Goal: Transaction & Acquisition: Download file/media

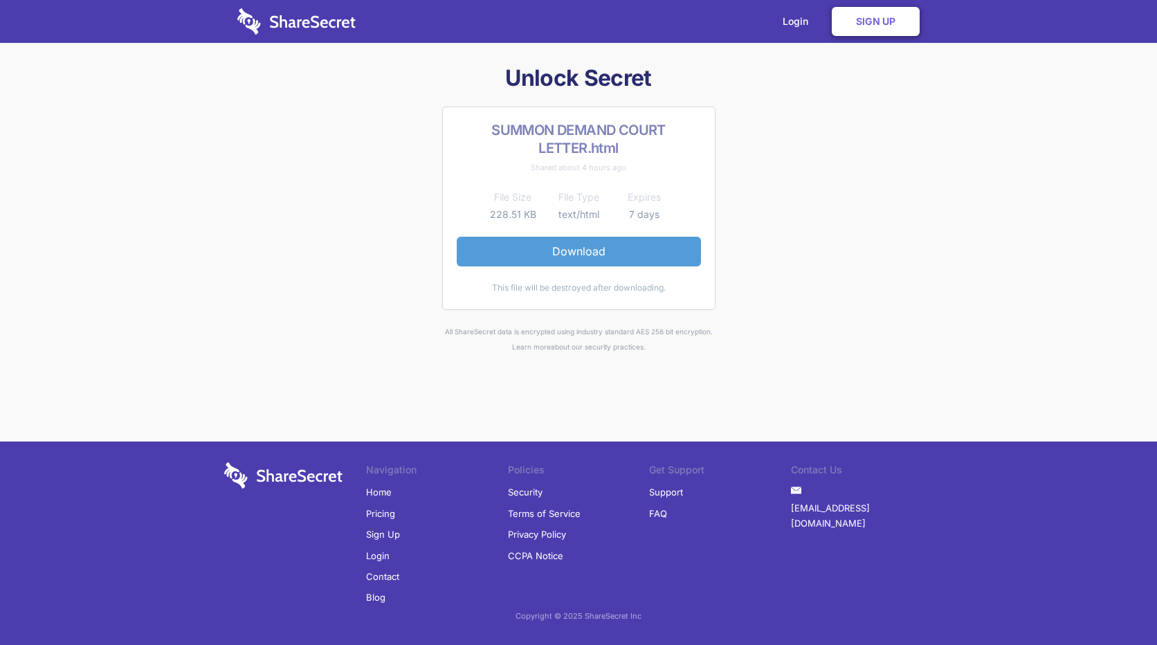
click at [581, 253] on link "Download" at bounding box center [579, 251] width 244 height 29
click at [573, 249] on link "Download" at bounding box center [579, 251] width 244 height 29
